Goal: Information Seeking & Learning: Learn about a topic

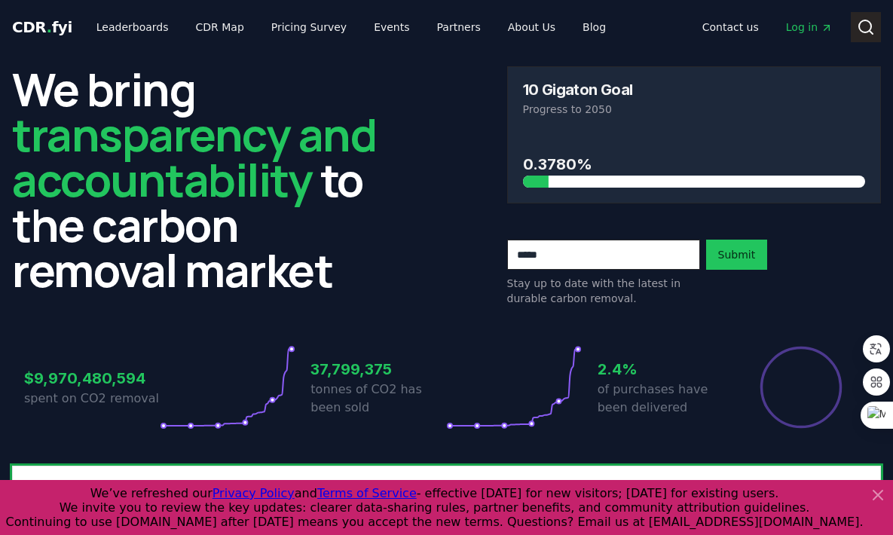
click at [866, 24] on icon at bounding box center [866, 27] width 18 height 18
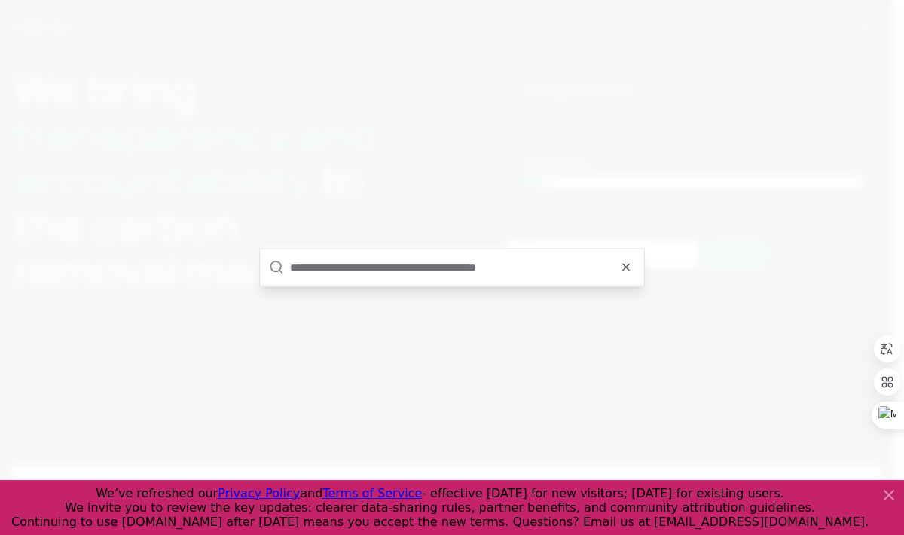
click at [377, 271] on input "text" at bounding box center [462, 267] width 345 height 36
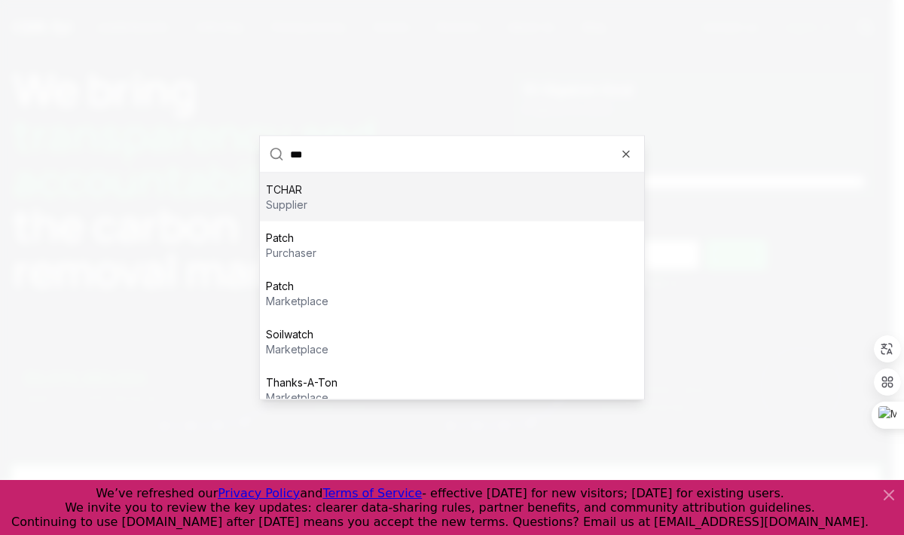
type input "***"
click at [337, 197] on div "TCHAR supplier" at bounding box center [452, 197] width 384 height 48
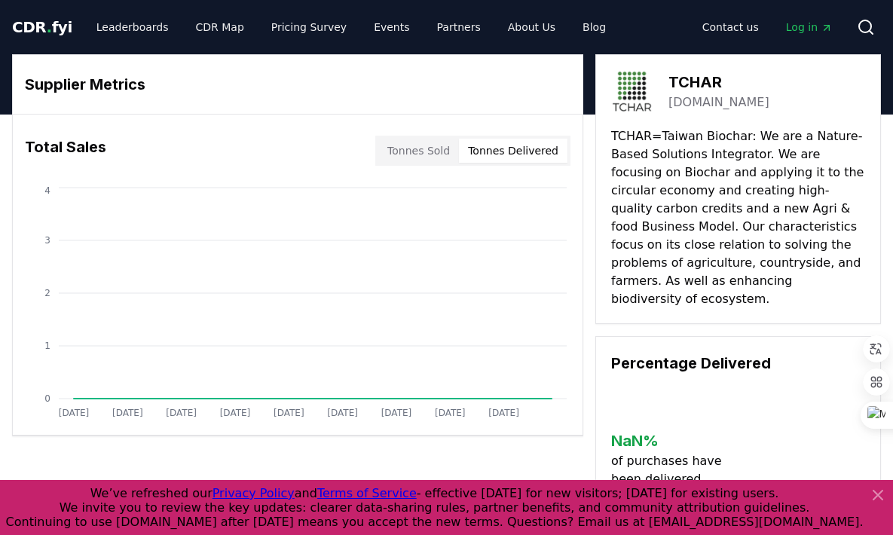
click at [500, 154] on button "Tonnes Delivered" at bounding box center [513, 151] width 108 height 24
click at [451, 152] on button "Tonnes Sold" at bounding box center [418, 151] width 81 height 24
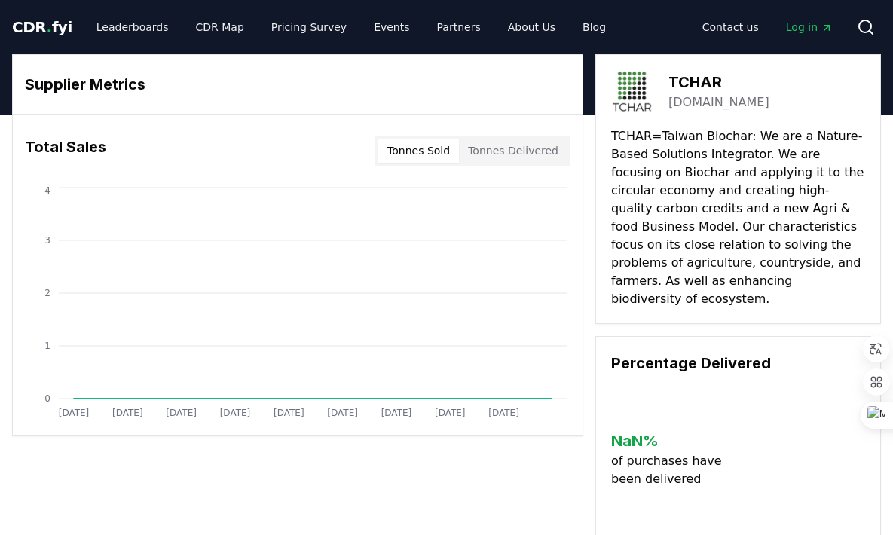
click at [263, 73] on h3 "Supplier Metrics" at bounding box center [297, 84] width 545 height 23
